Goal: Task Accomplishment & Management: Manage account settings

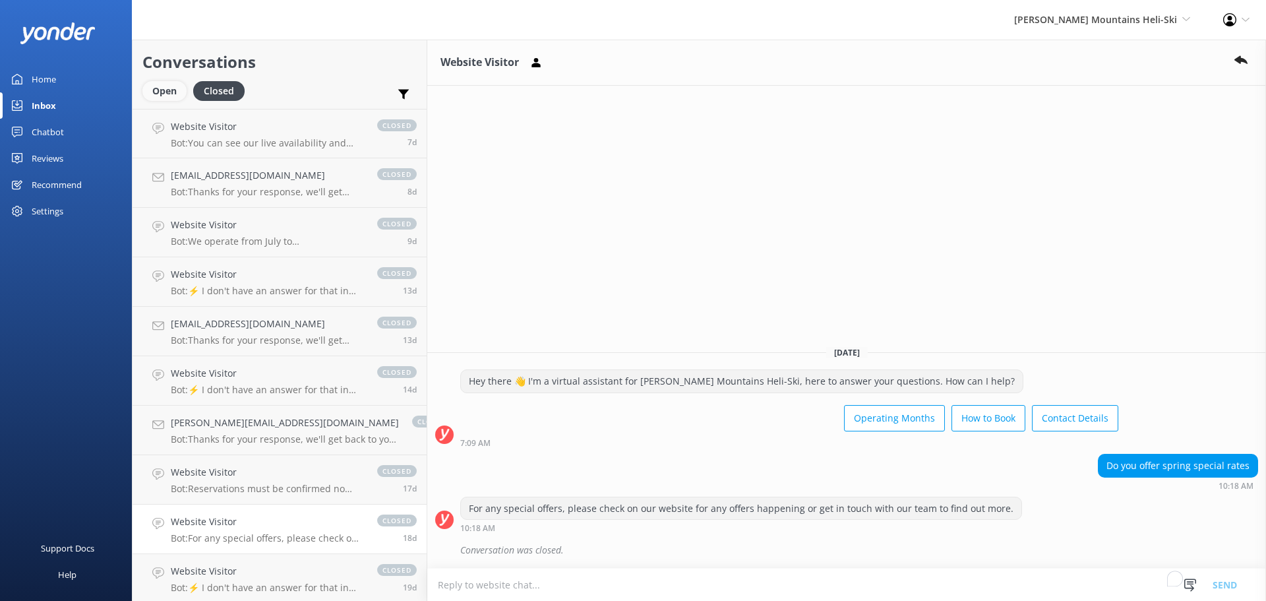
click at [158, 97] on div "Open" at bounding box center [164, 91] width 44 height 20
